Goal: Task Accomplishment & Management: Manage account settings

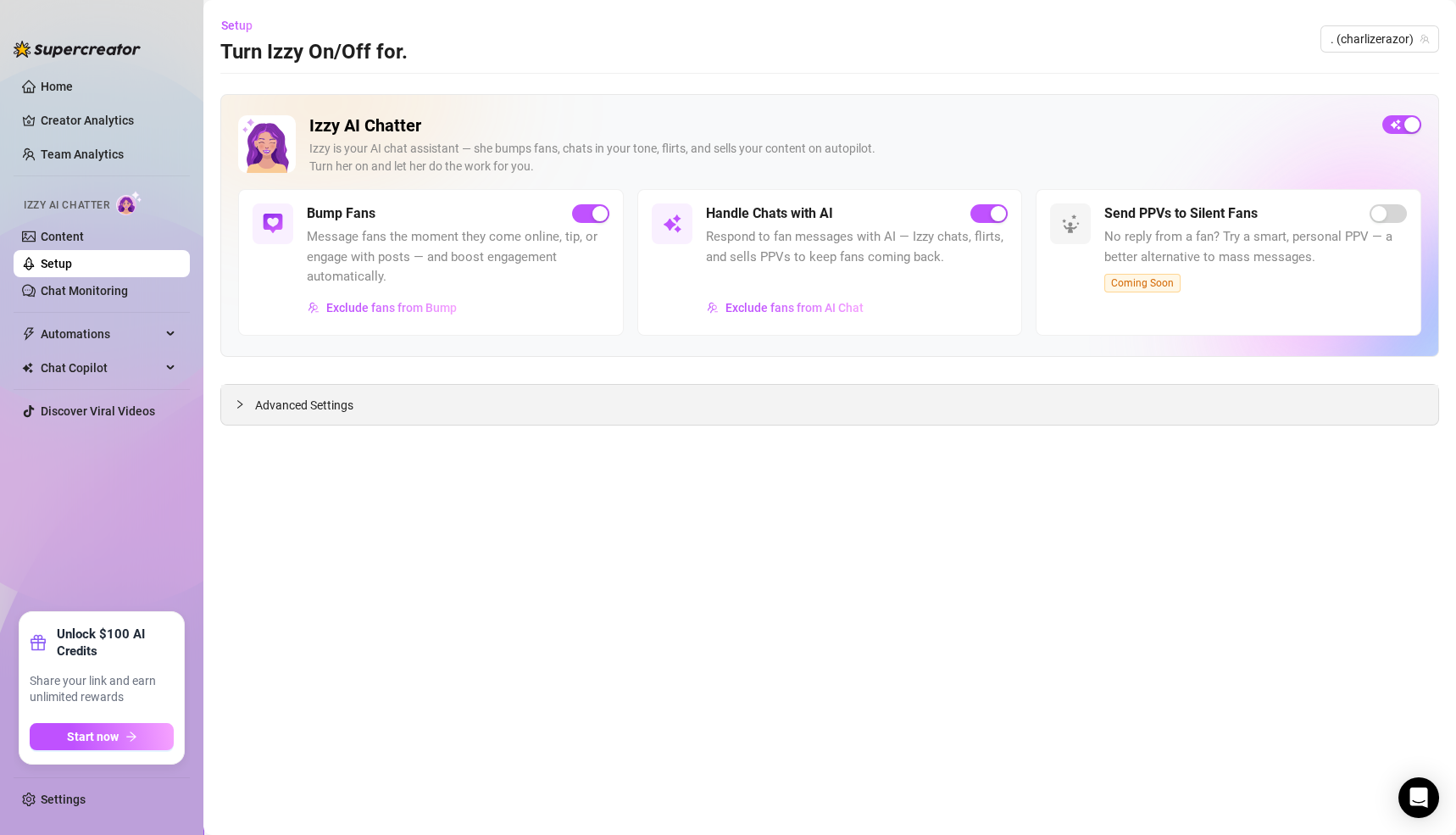
drag, startPoint x: 321, startPoint y: 403, endPoint x: 892, endPoint y: 552, distance: 590.1
click at [321, 403] on span "Advanced Settings" at bounding box center [303, 405] width 98 height 19
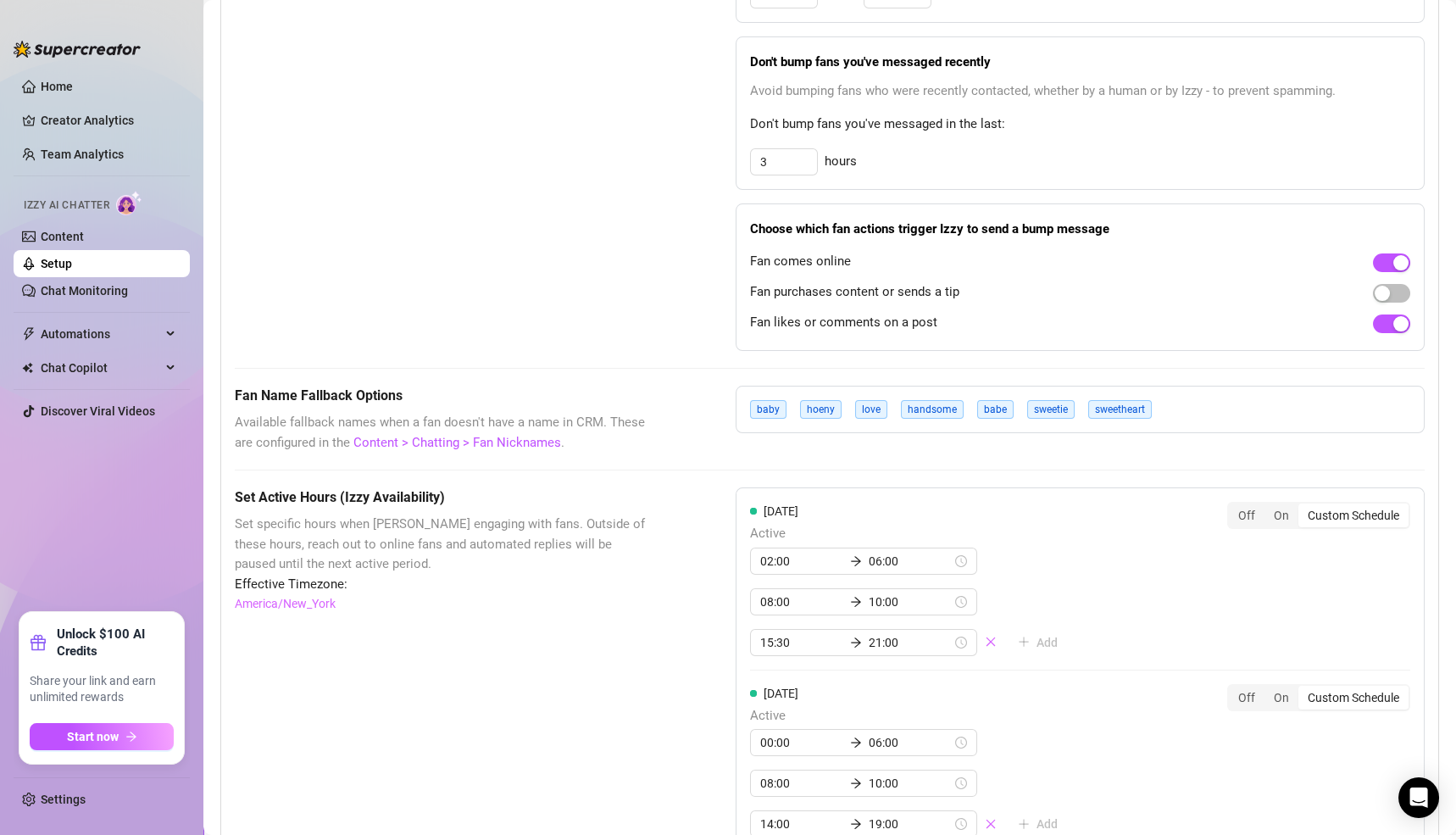
scroll to position [928, 0]
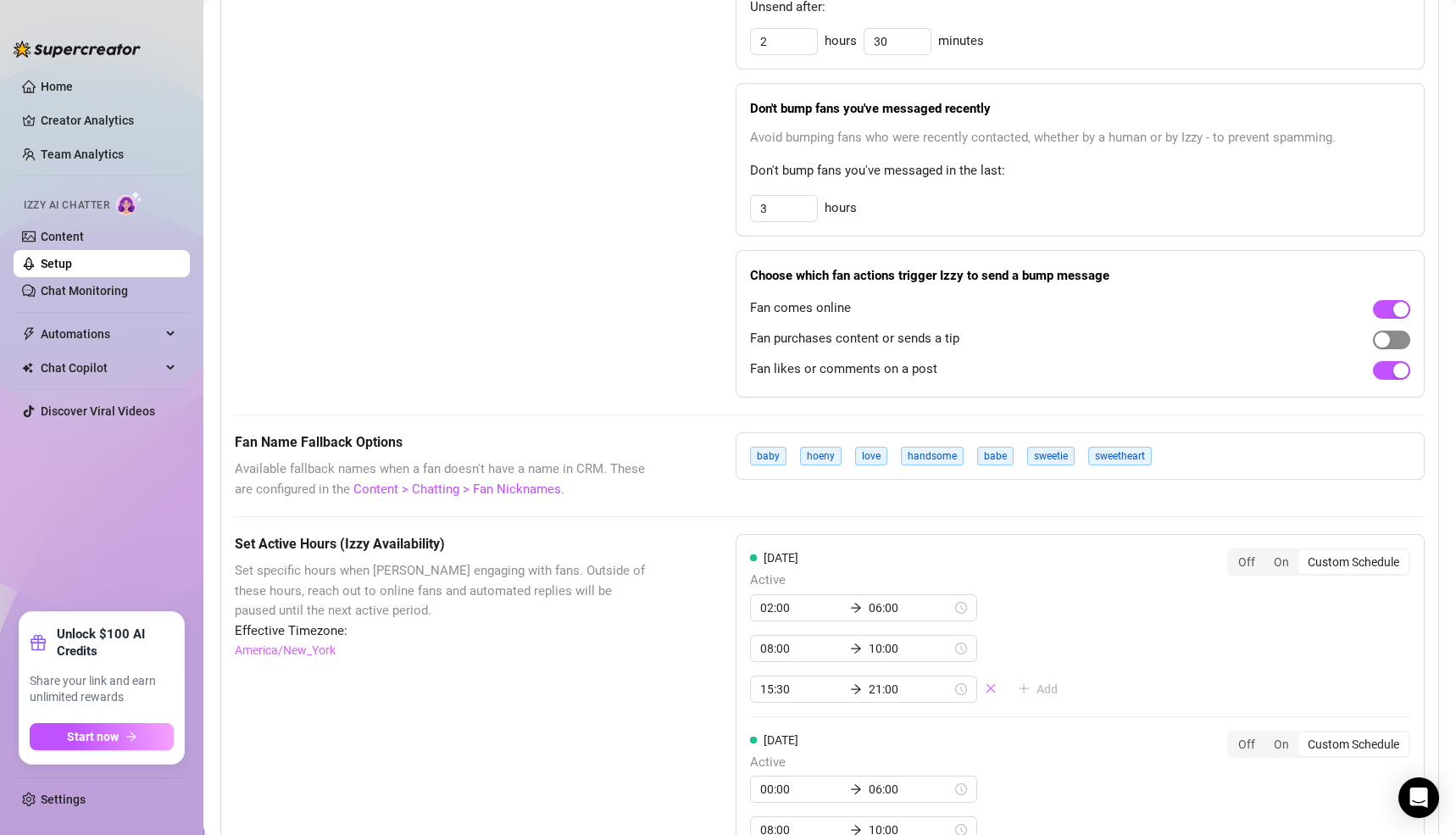
click at [1375, 336] on div "button" at bounding box center [1382, 339] width 15 height 15
click at [1393, 334] on div "button" at bounding box center [1400, 339] width 15 height 15
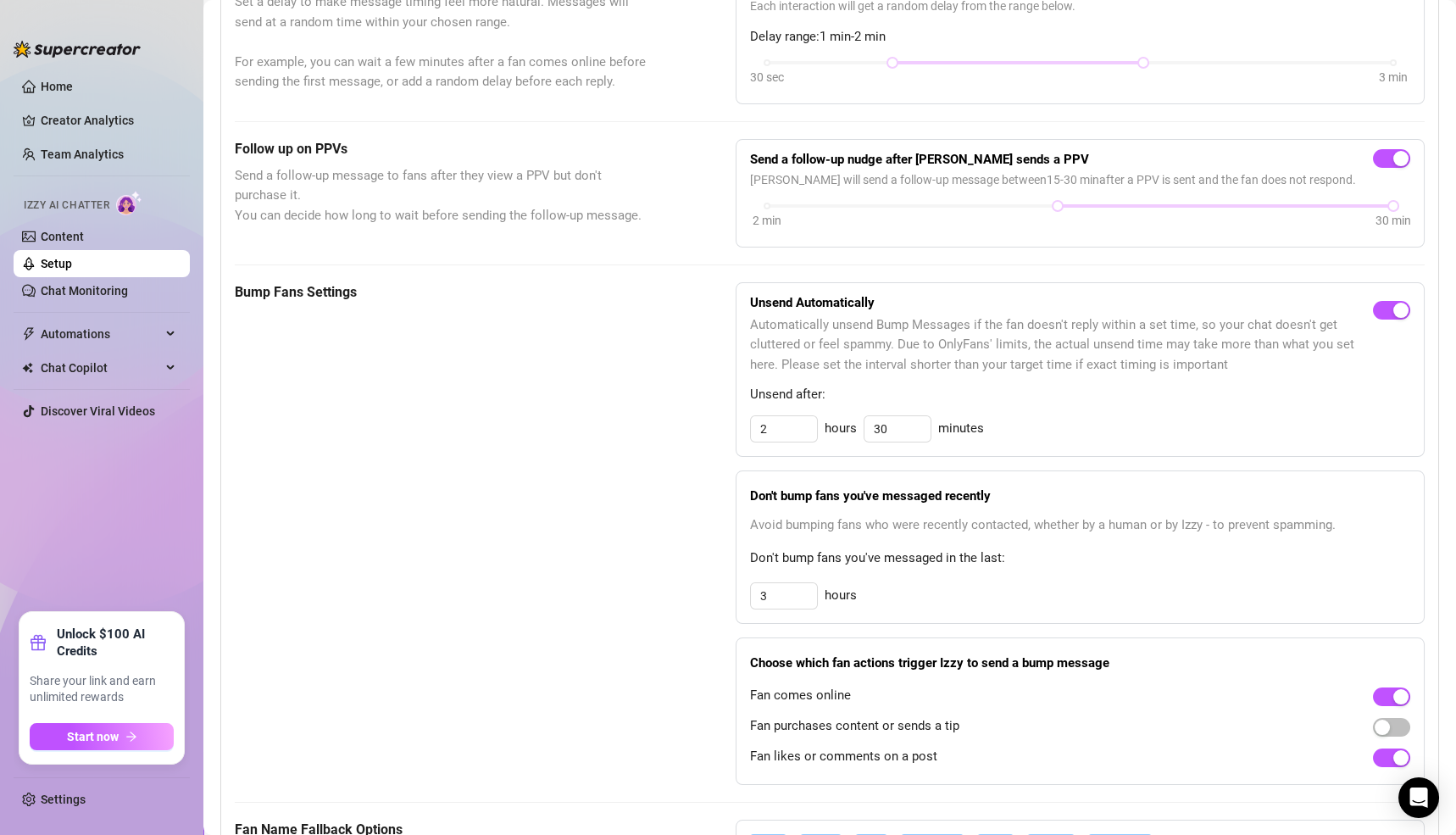
scroll to position [537, 0]
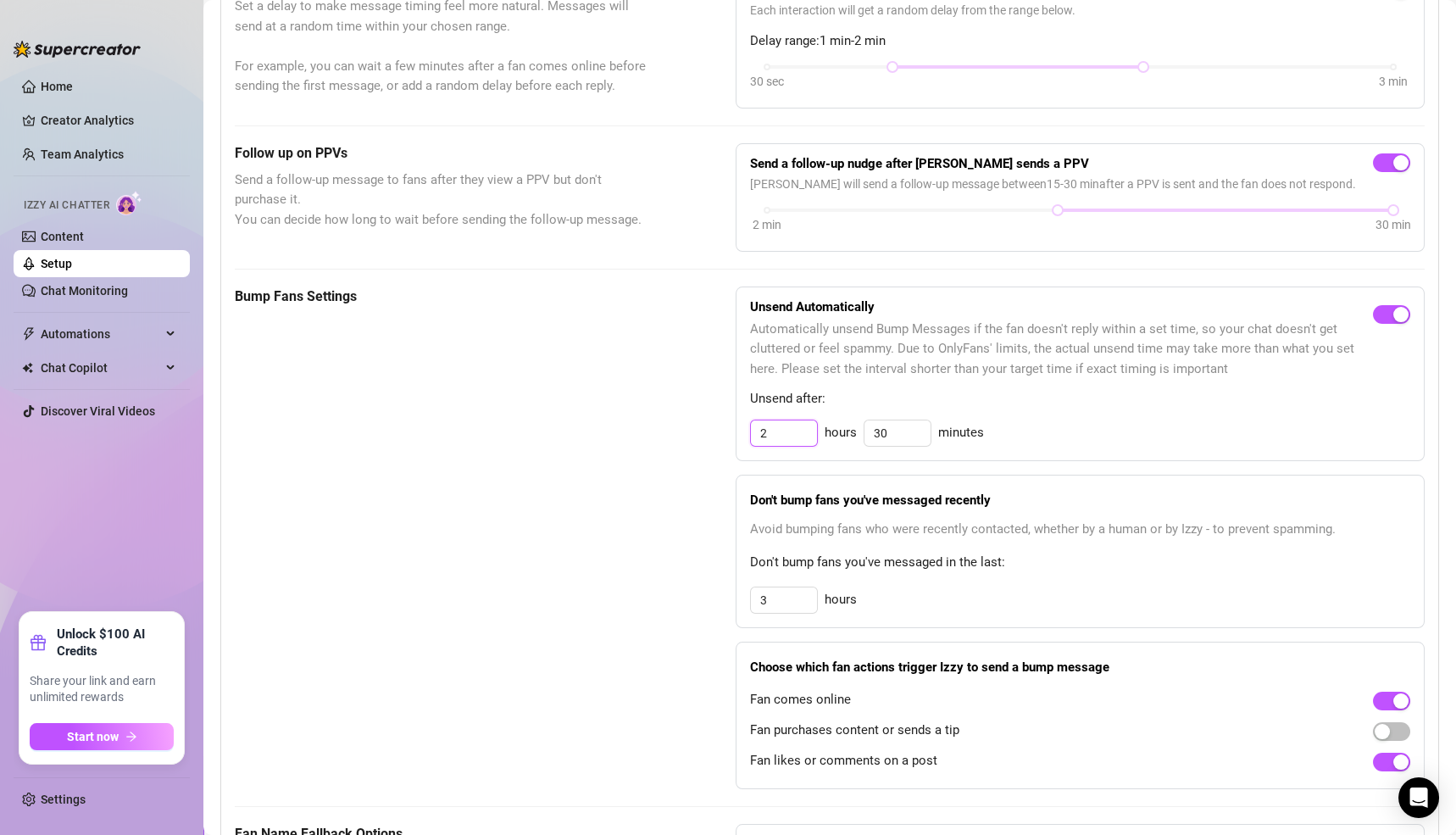
click at [761, 425] on input "2" at bounding box center [783, 433] width 66 height 26
drag, startPoint x: 775, startPoint y: 430, endPoint x: 709, endPoint y: 424, distance: 66.3
click at [714, 429] on div "Bump Fans Settings Unsend Automatically Automatically unsend Bump Messages if t…" at bounding box center [830, 537] width 1189 height 503
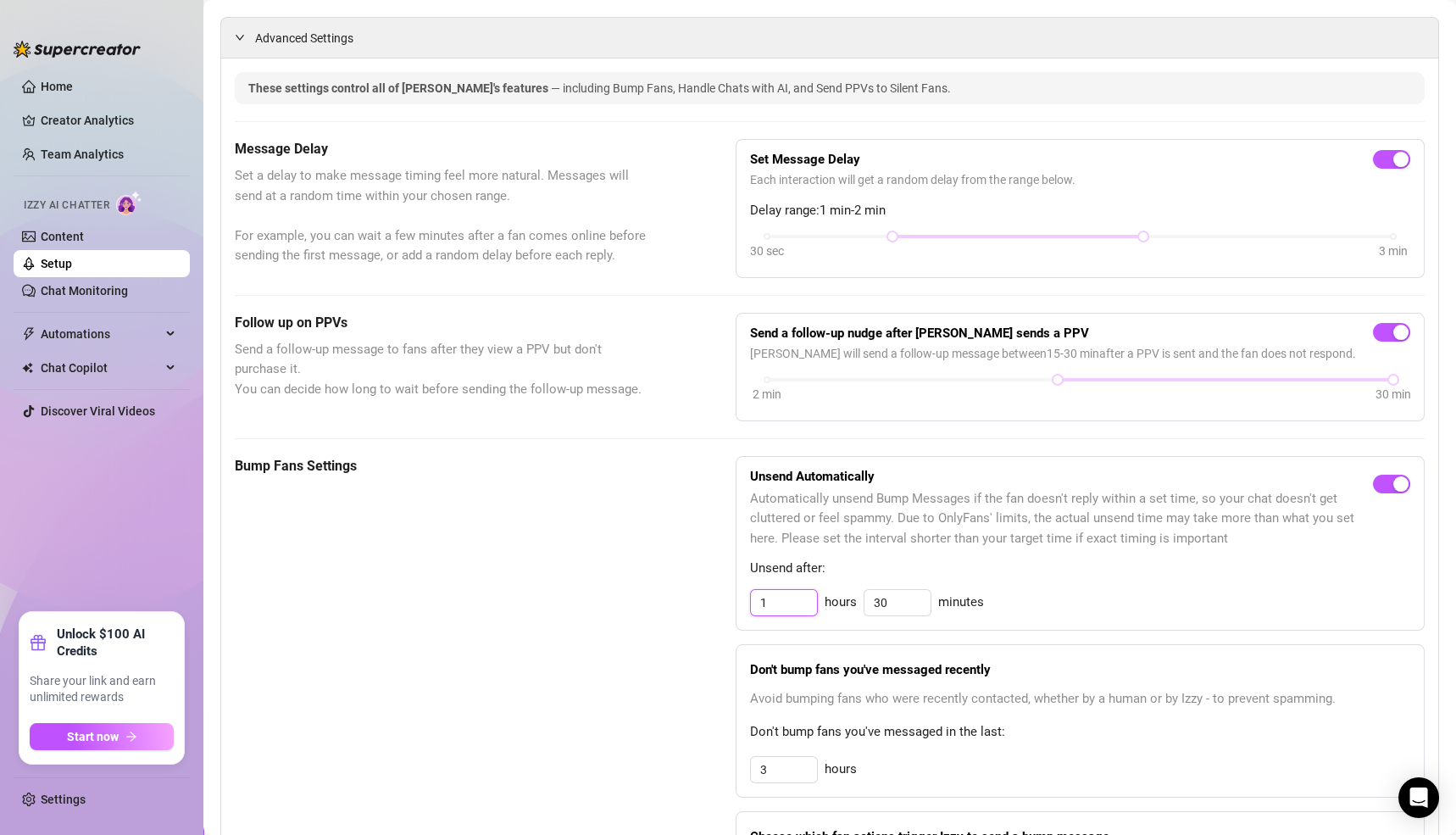
scroll to position [320, 0]
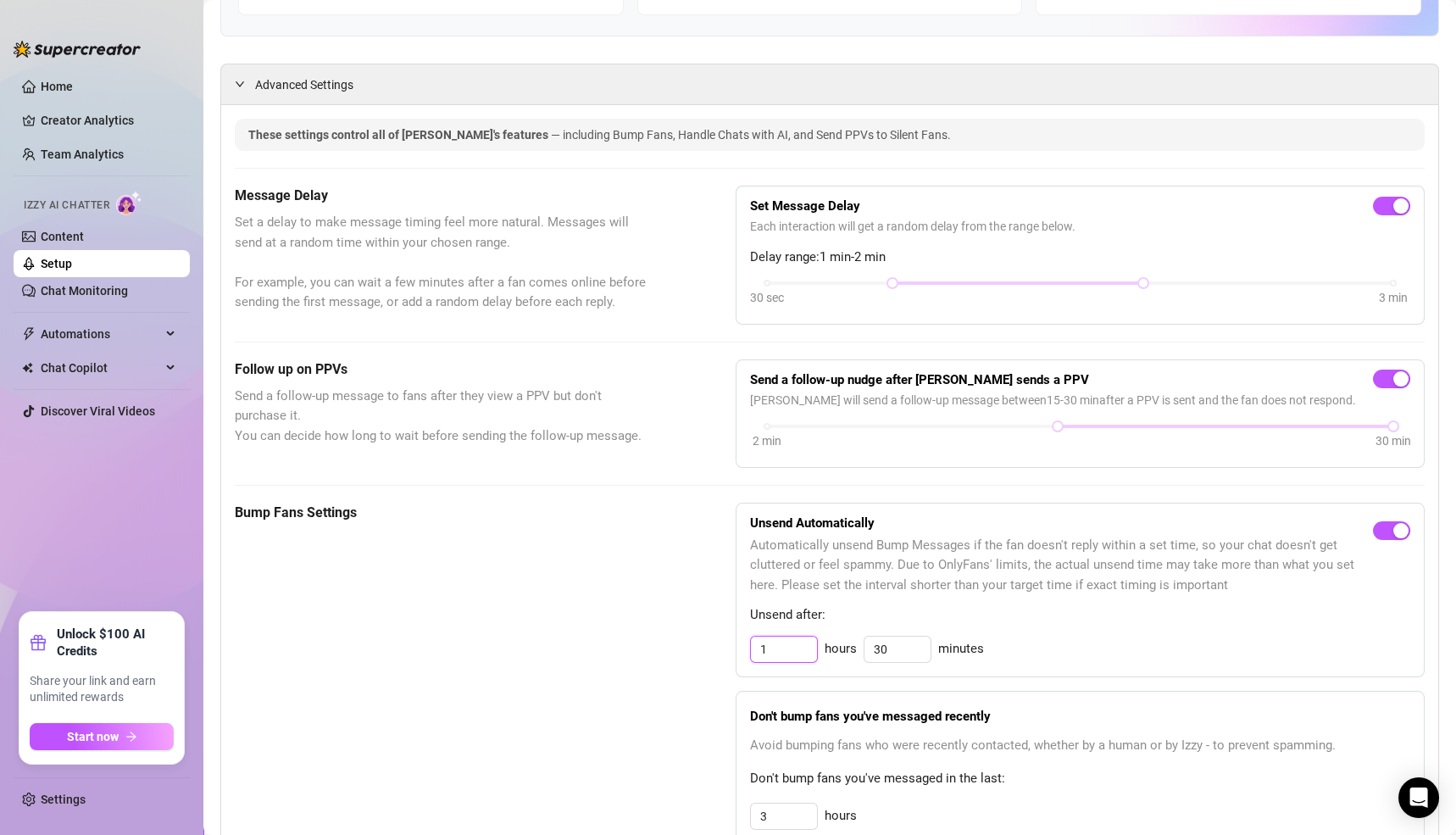
type input "1"
click at [657, 429] on div "Follow up on PPVs Send a follow-up message to fans after they view a PPV but do…" at bounding box center [830, 413] width 1189 height 108
drag, startPoint x: 1043, startPoint y: 425, endPoint x: 1124, endPoint y: 438, distance: 82.0
click at [1124, 438] on div "2 min 30 min" at bounding box center [1080, 437] width 660 height 32
click at [888, 286] on div at bounding box center [892, 283] width 9 height 9
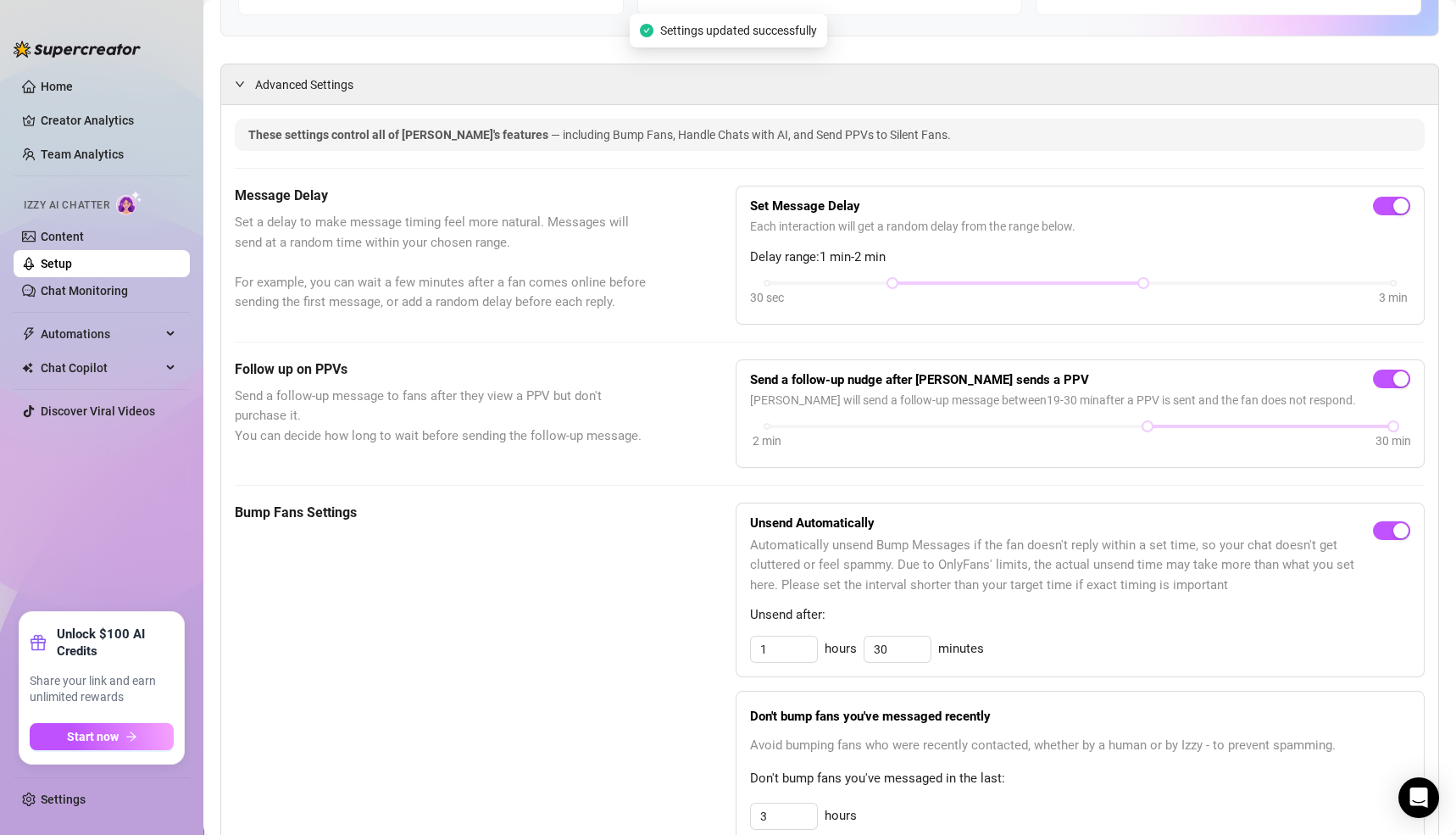
click at [533, 505] on h5 "Bump Fans Settings" at bounding box center [443, 513] width 416 height 21
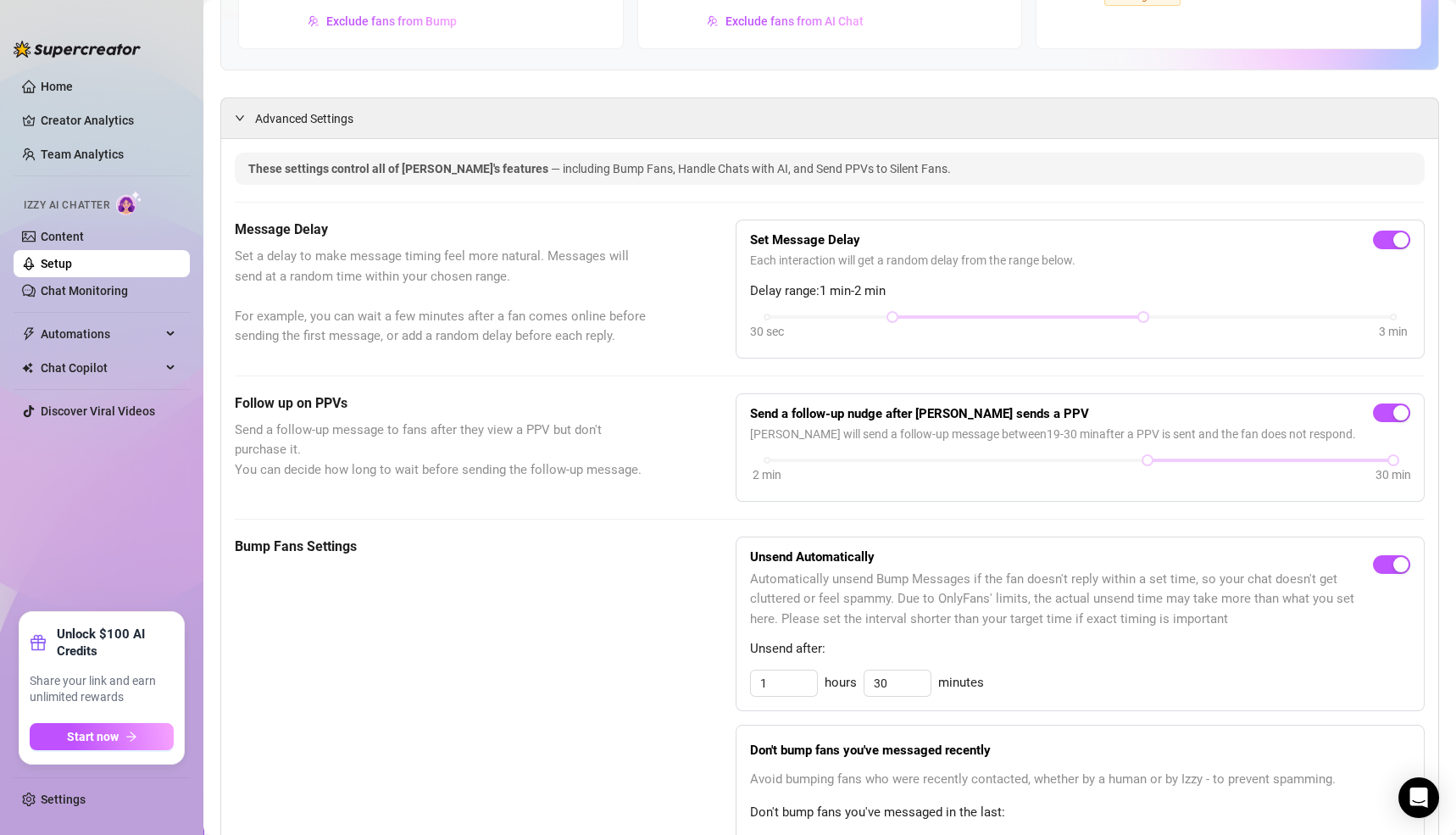
scroll to position [269, 0]
